Goal: Information Seeking & Learning: Learn about a topic

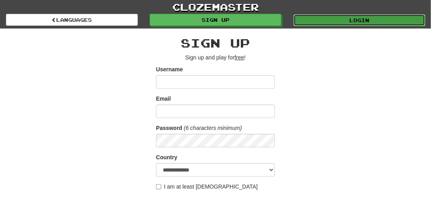
click at [368, 20] on link "Login" at bounding box center [360, 20] width 132 height 12
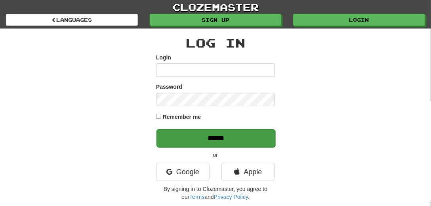
type input "*********"
click at [189, 141] on input "******" at bounding box center [215, 138] width 119 height 18
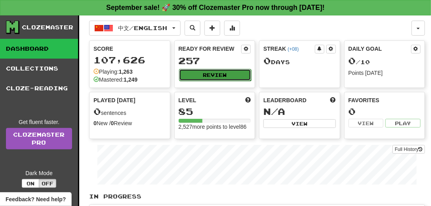
click at [219, 72] on button "Review" at bounding box center [215, 75] width 73 height 12
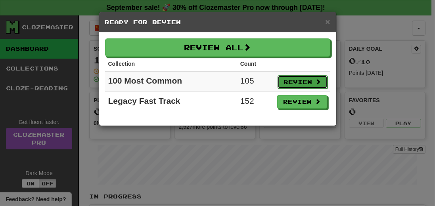
click at [304, 81] on button "Review" at bounding box center [302, 81] width 50 height 13
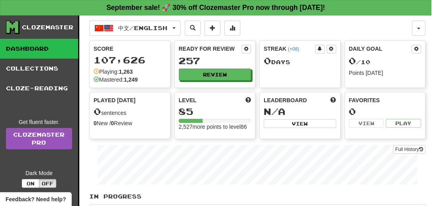
select select "**"
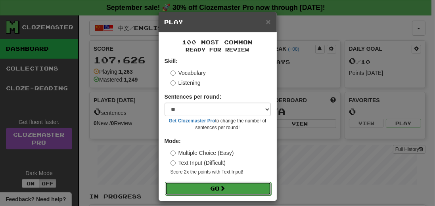
click at [237, 185] on button "Go" at bounding box center [218, 188] width 106 height 13
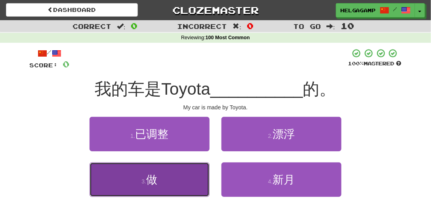
click at [155, 178] on span "做" at bounding box center [151, 180] width 11 height 12
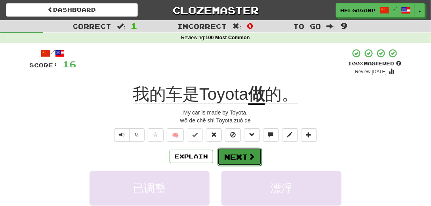
click at [232, 158] on button "Next" at bounding box center [240, 157] width 44 height 18
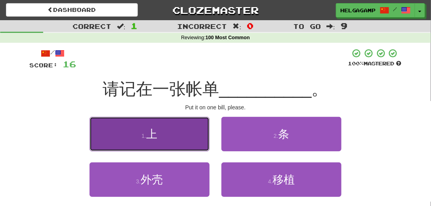
click at [152, 132] on span "上" at bounding box center [151, 134] width 11 height 12
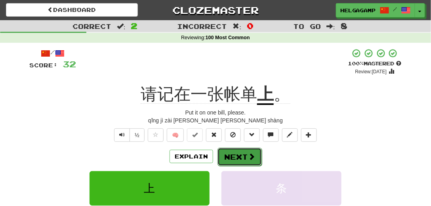
click at [231, 157] on button "Next" at bounding box center [240, 157] width 44 height 18
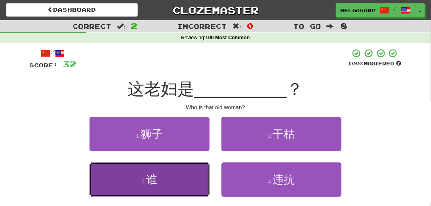
click at [162, 175] on button "3 . 谁" at bounding box center [150, 179] width 120 height 34
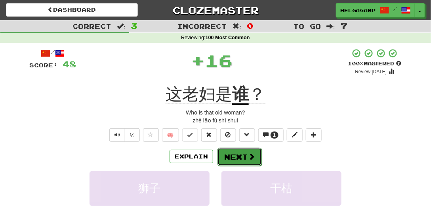
click at [235, 160] on button "Next" at bounding box center [240, 157] width 44 height 18
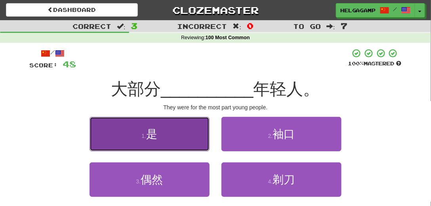
click at [156, 132] on span "是" at bounding box center [151, 134] width 11 height 12
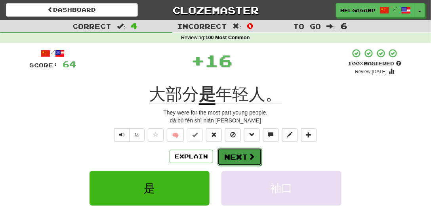
click at [244, 158] on button "Next" at bounding box center [240, 157] width 44 height 18
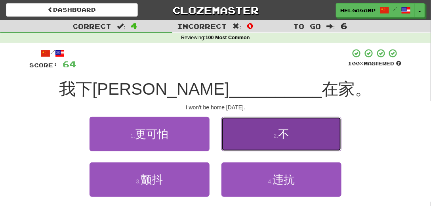
click at [286, 132] on span "不" at bounding box center [283, 134] width 11 height 12
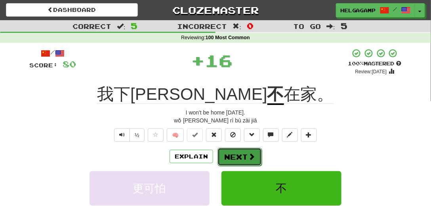
click at [236, 151] on button "Next" at bounding box center [240, 157] width 44 height 18
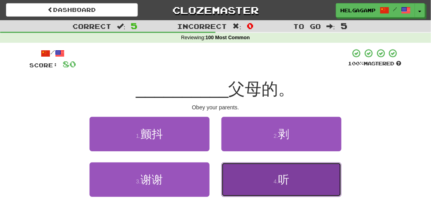
click at [284, 182] on span "听" at bounding box center [283, 180] width 11 height 12
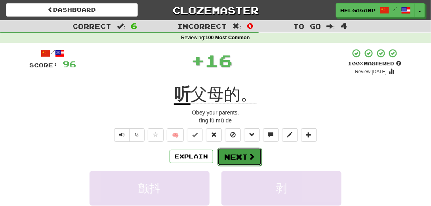
click at [232, 163] on button "Next" at bounding box center [240, 157] width 44 height 18
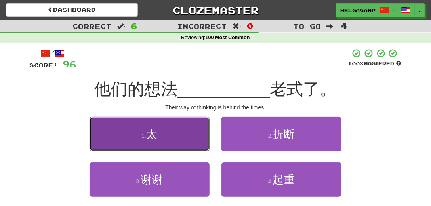
click at [150, 140] on span "太" at bounding box center [151, 134] width 11 height 12
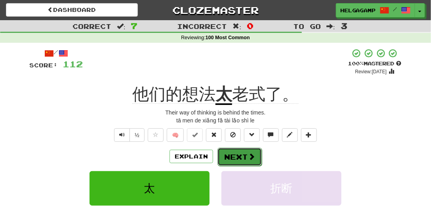
click at [238, 155] on button "Next" at bounding box center [240, 157] width 44 height 18
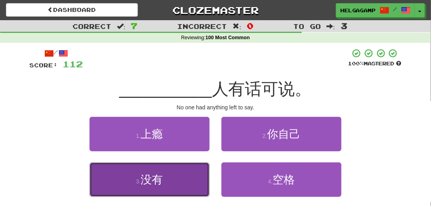
click at [146, 181] on span "没有" at bounding box center [152, 180] width 22 height 12
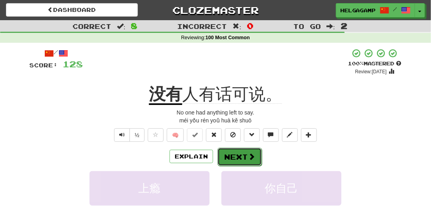
click at [233, 160] on button "Next" at bounding box center [240, 157] width 44 height 18
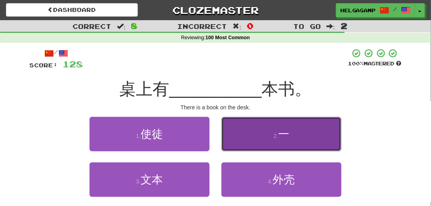
click at [276, 135] on small "2 ." at bounding box center [276, 136] width 5 height 6
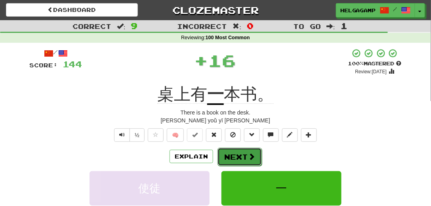
click at [227, 151] on button "Next" at bounding box center [240, 157] width 44 height 18
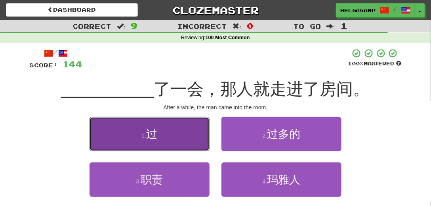
click at [158, 134] on button "1 . 过" at bounding box center [150, 134] width 120 height 34
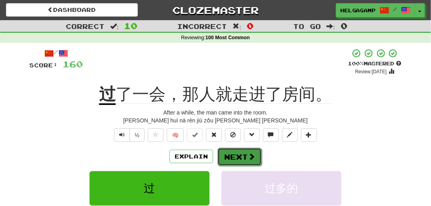
click at [235, 157] on button "Next" at bounding box center [240, 157] width 44 height 18
